Goal: Task Accomplishment & Management: Manage account settings

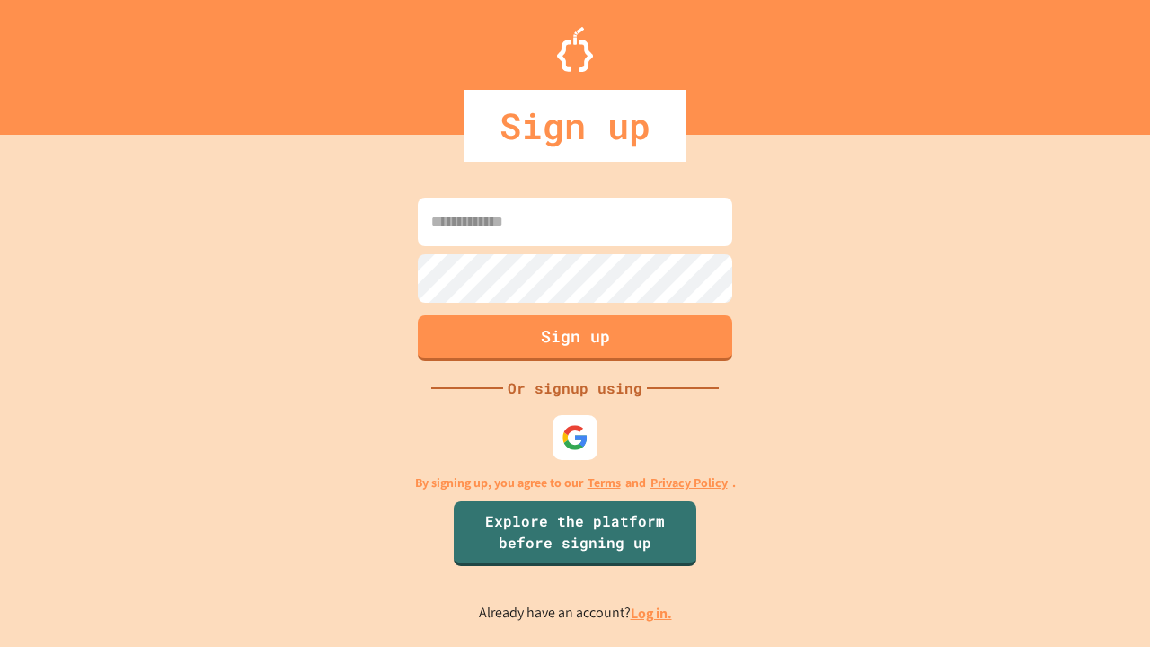
click at [652, 613] on link "Log in." at bounding box center [651, 613] width 41 height 19
